Goal: Check status: Check status

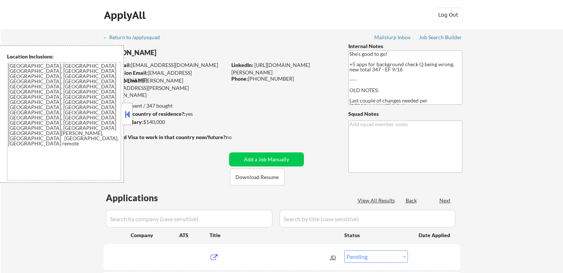
select select ""pending""
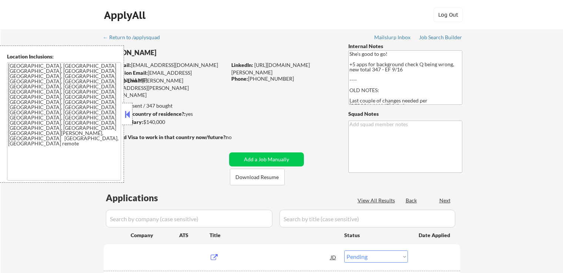
select select ""pending""
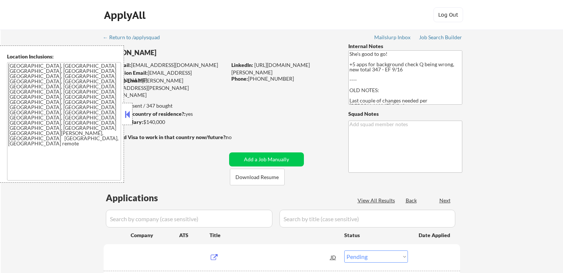
select select ""pending""
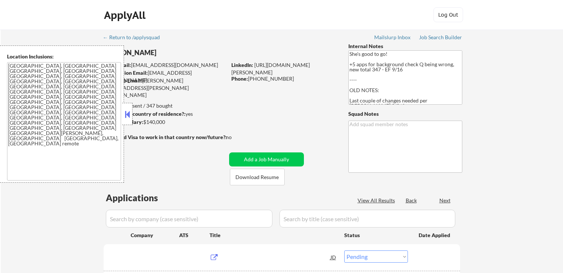
select select ""pending""
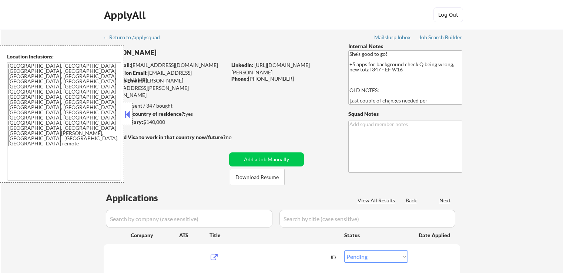
select select ""pending""
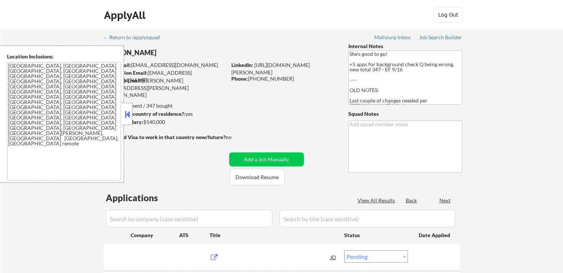
select select ""pending""
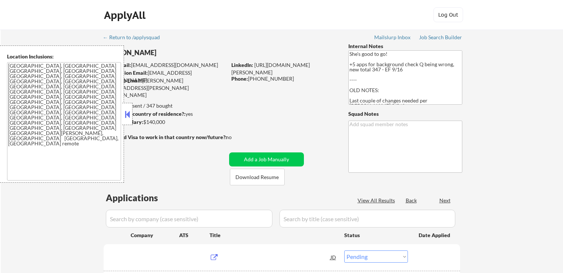
select select ""pending""
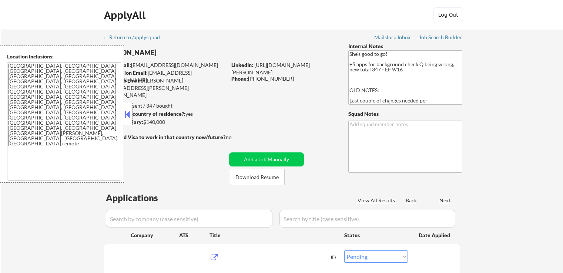
select select ""pending""
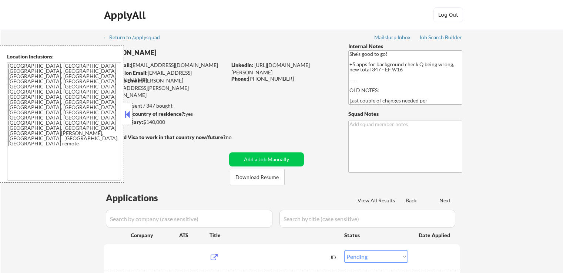
select select ""pending""
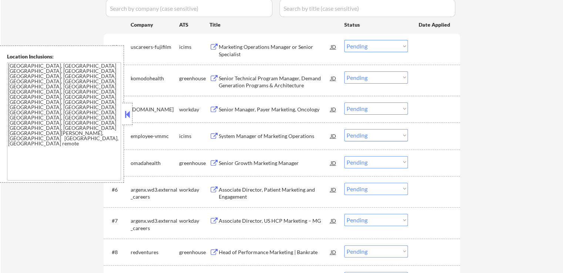
scroll to position [222, 0]
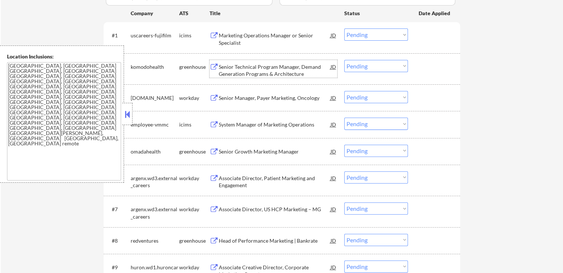
click at [236, 74] on div "Senior Technical Program Manager, Demand Generation Programs & Architecture" at bounding box center [275, 70] width 112 height 14
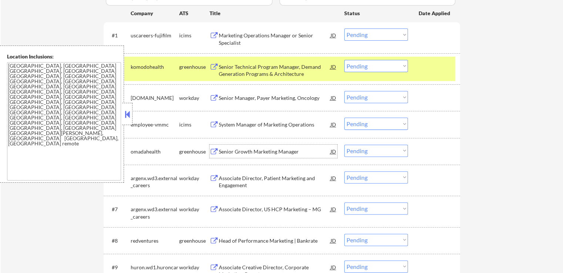
click at [232, 149] on div "Senior Growth Marketing Manager" at bounding box center [275, 151] width 112 height 7
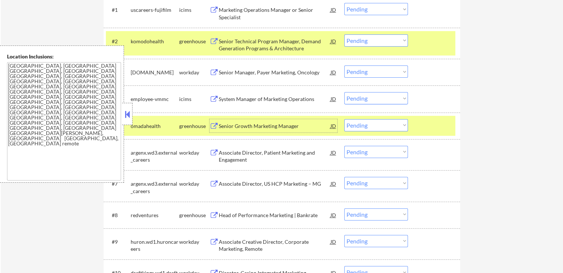
scroll to position [259, 0]
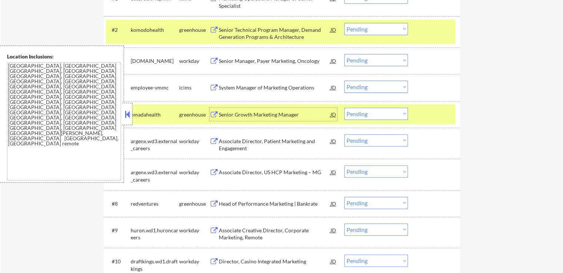
click at [230, 200] on div "Head of Performance Marketing | Bankrate" at bounding box center [275, 203] width 112 height 7
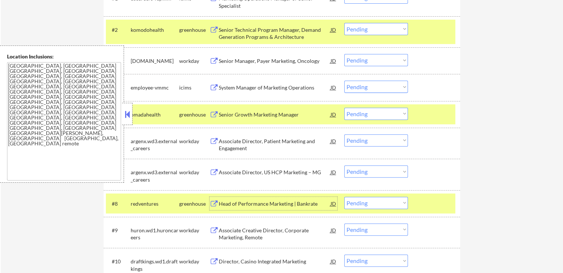
drag, startPoint x: 366, startPoint y: 29, endPoint x: 366, endPoint y: 33, distance: 4.1
click at [366, 29] on select "Choose an option... Pending Applied Excluded (Questions) Excluded (Expired) Exc…" at bounding box center [377, 29] width 64 height 12
click at [345, 23] on select "Choose an option... Pending Applied Excluded (Questions) Excluded (Expired) Exc…" at bounding box center [377, 29] width 64 height 12
select select ""pending""
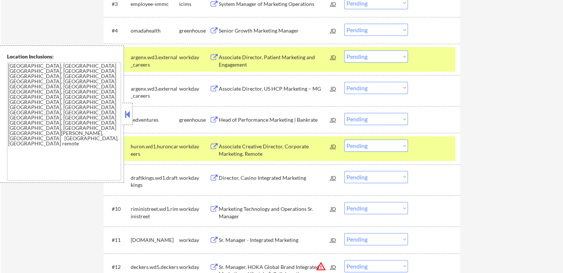
scroll to position [333, 0]
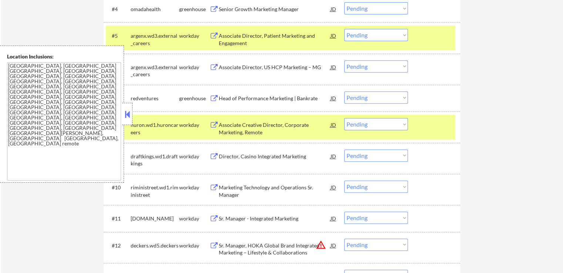
click at [373, 95] on select "Choose an option... Pending Applied Excluded (Questions) Excluded (Expired) Exc…" at bounding box center [377, 97] width 64 height 12
click at [345, 91] on select "Choose an option... Pending Applied Excluded (Questions) Excluded (Expired) Exc…" at bounding box center [377, 97] width 64 height 12
select select ""pending""
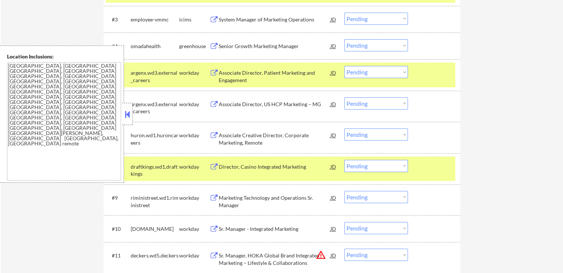
scroll to position [259, 0]
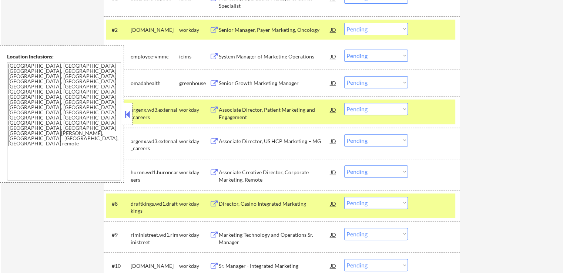
click at [365, 84] on select "Choose an option... Pending Applied Excluded (Questions) Excluded (Expired) Exc…" at bounding box center [377, 82] width 64 height 12
click at [345, 76] on select "Choose an option... Pending Applied Excluded (Questions) Excluded (Expired) Exc…" at bounding box center [377, 82] width 64 height 12
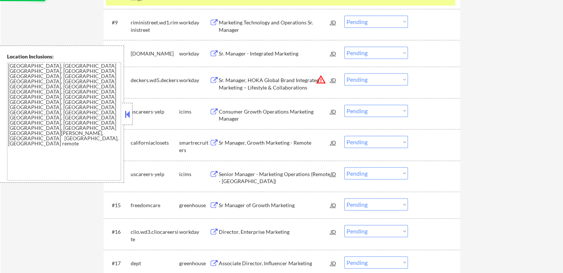
scroll to position [519, 0]
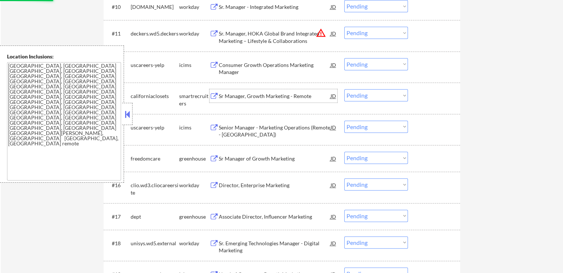
click at [257, 99] on div "Sr Manager, Growth Marketing - Remote" at bounding box center [275, 96] width 112 height 7
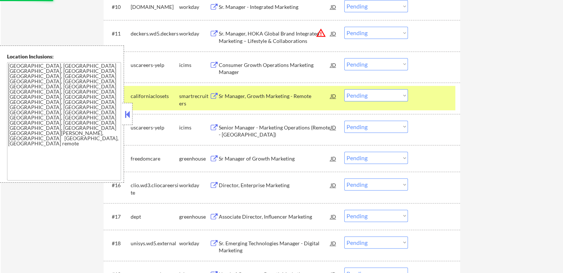
select select ""pending""
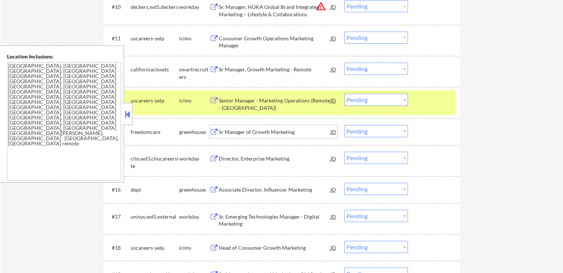
click at [242, 131] on div "Sr Manager of Growth Marketing" at bounding box center [275, 132] width 112 height 7
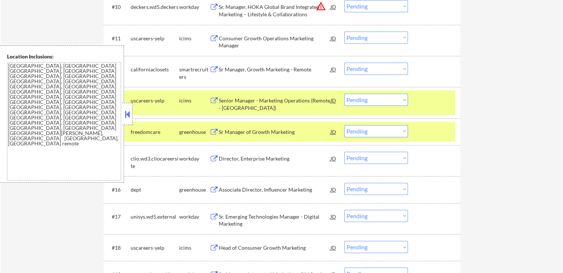
click at [231, 187] on div "Associate Director, Influencer Marketing" at bounding box center [275, 189] width 112 height 7
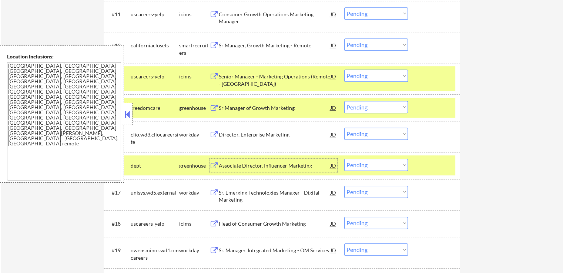
scroll to position [556, 0]
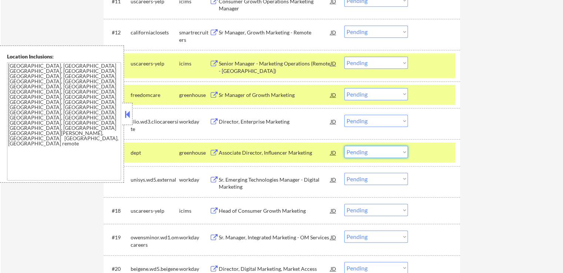
drag, startPoint x: 382, startPoint y: 150, endPoint x: 386, endPoint y: 157, distance: 7.5
click at [383, 152] on select "Choose an option... Pending Applied Excluded (Questions) Excluded (Expired) Exc…" at bounding box center [377, 152] width 64 height 12
click at [345, 146] on select "Choose an option... Pending Applied Excluded (Questions) Excluded (Expired) Exc…" at bounding box center [377, 152] width 64 height 12
select select ""pending""
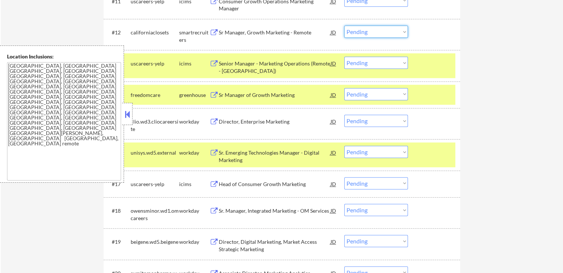
click at [369, 34] on select "Choose an option... Pending Applied Excluded (Questions) Excluded (Expired) Exc…" at bounding box center [377, 32] width 64 height 12
click at [345, 26] on select "Choose an option... Pending Applied Excluded (Questions) Excluded (Expired) Exc…" at bounding box center [377, 32] width 64 height 12
select select ""pending""
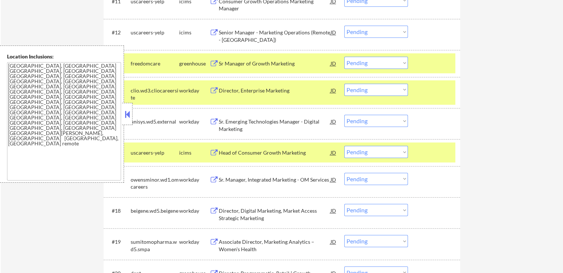
click at [361, 63] on select "Choose an option... Pending Applied Excluded (Questions) Excluded (Expired) Exc…" at bounding box center [377, 63] width 64 height 12
click at [345, 57] on select "Choose an option... Pending Applied Excluded (Questions) Excluded (Expired) Exc…" at bounding box center [377, 63] width 64 height 12
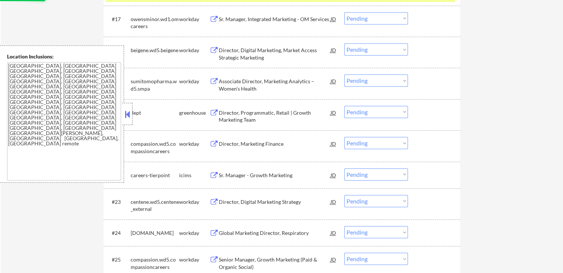
scroll to position [778, 0]
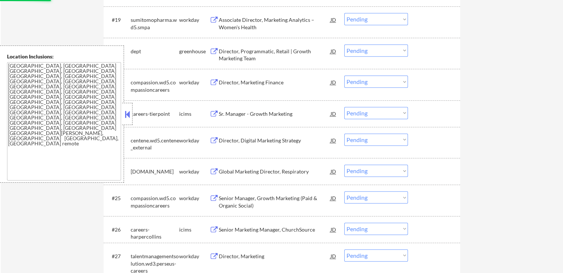
select select ""pending""
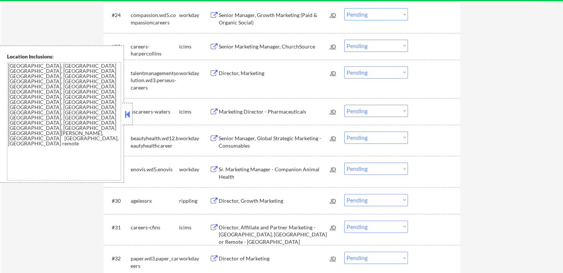
scroll to position [1000, 0]
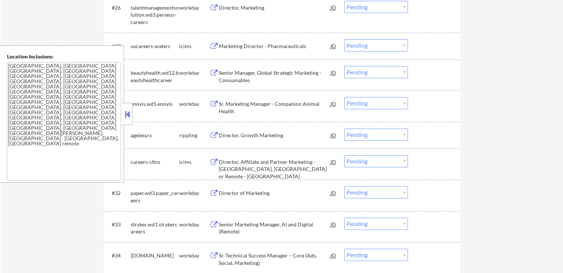
click at [229, 133] on div "Director, Growth Marketing" at bounding box center [275, 135] width 112 height 7
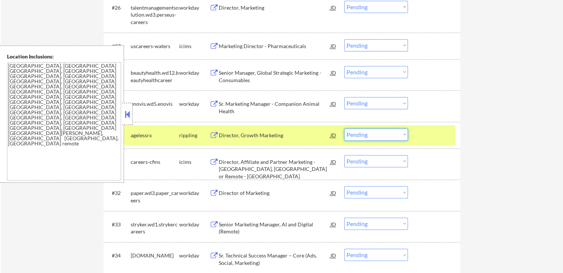
drag, startPoint x: 372, startPoint y: 132, endPoint x: 375, endPoint y: 137, distance: 5.8
click at [372, 132] on select "Choose an option... Pending Applied Excluded (Questions) Excluded (Expired) Exc…" at bounding box center [377, 135] width 64 height 12
click at [345, 129] on select "Choose an option... Pending Applied Excluded (Questions) Excluded (Expired) Exc…" at bounding box center [377, 135] width 64 height 12
select select ""pending""
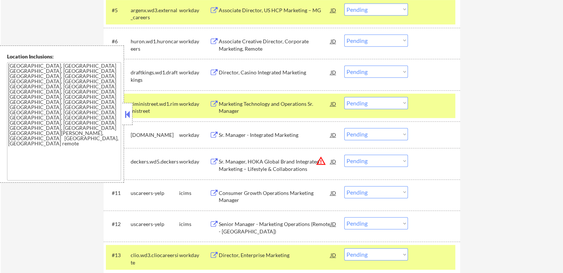
scroll to position [407, 0]
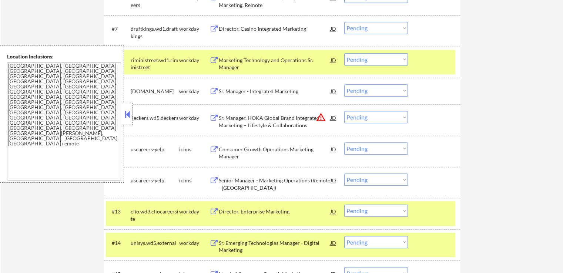
click at [362, 113] on select "Choose an option... Pending Applied Excluded (Questions) Excluded (Expired) Exc…" at bounding box center [377, 117] width 64 height 12
click at [345, 111] on select "Choose an option... Pending Applied Excluded (Questions) Excluded (Expired) Exc…" at bounding box center [377, 117] width 64 height 12
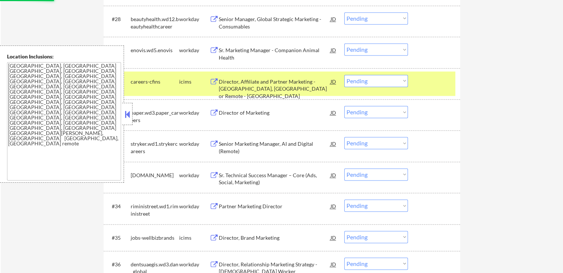
select select ""pending""
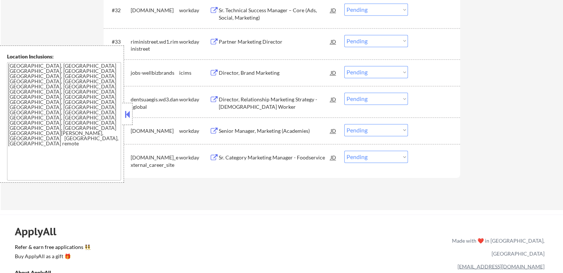
scroll to position [1148, 0]
